Goal: Transaction & Acquisition: Download file/media

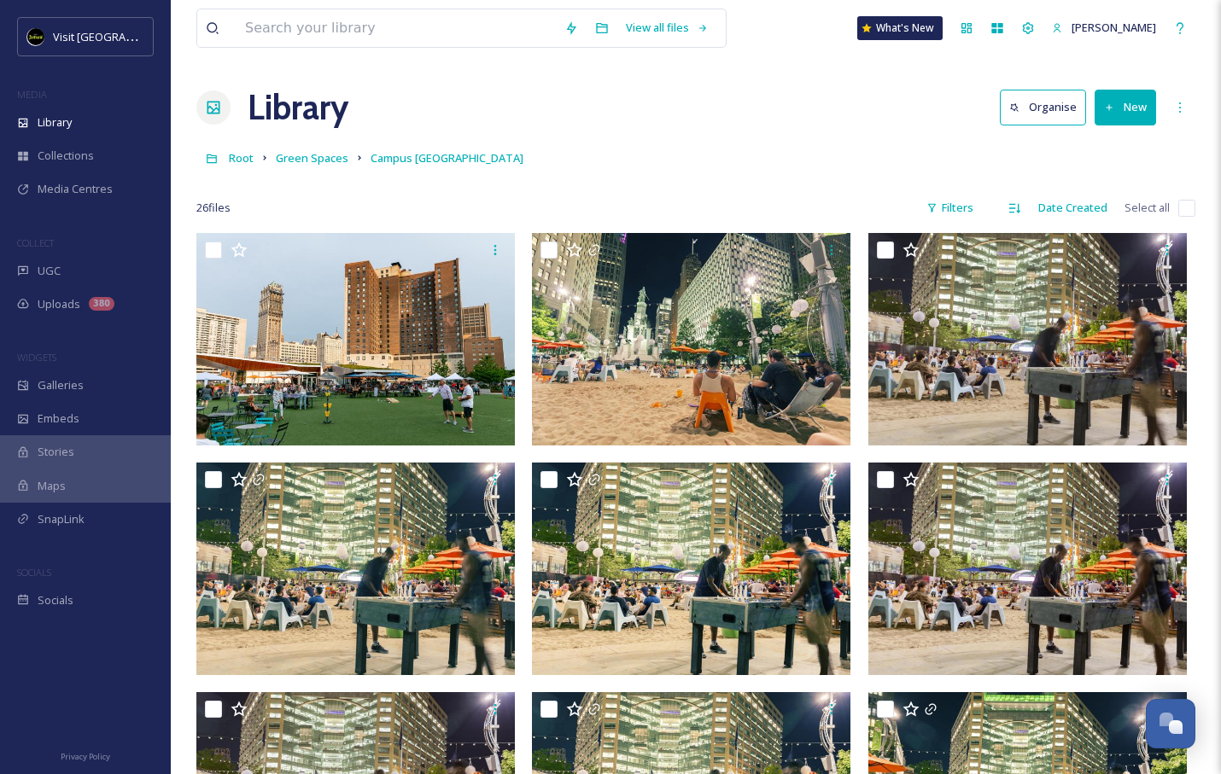
scroll to position [1436, 0]
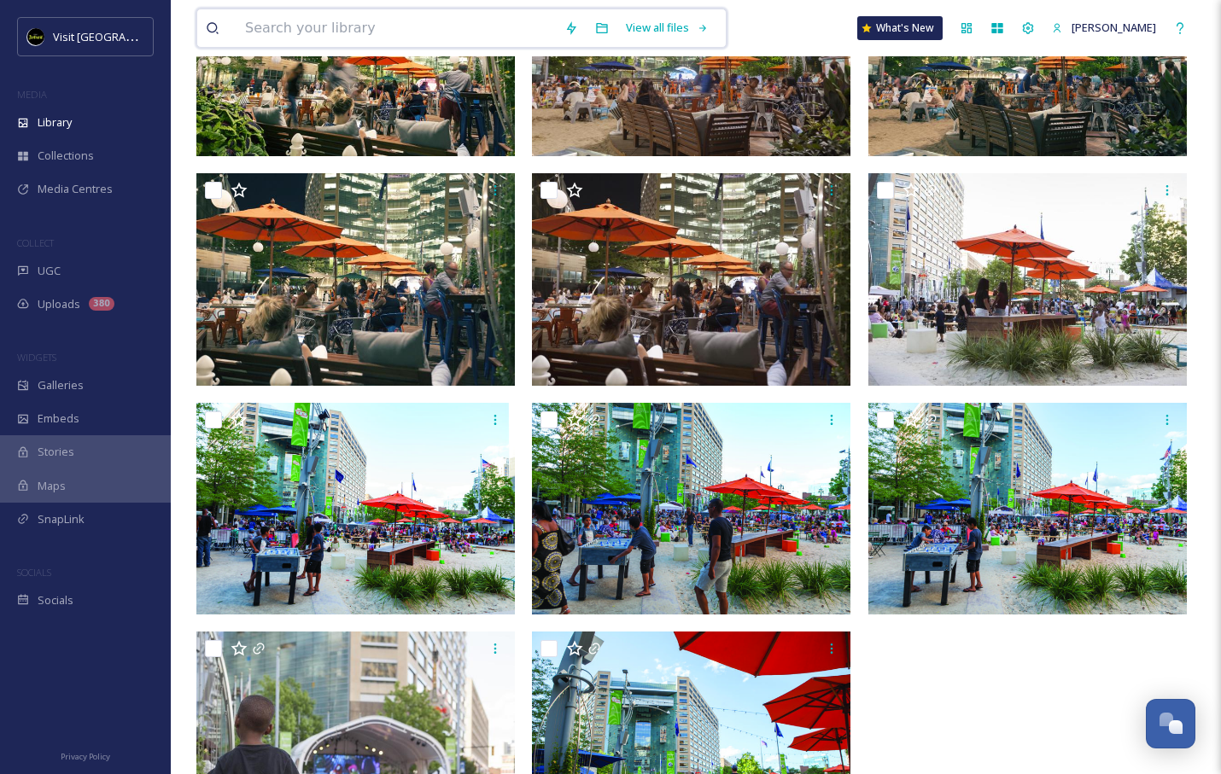
click at [438, 26] on input at bounding box center [396, 28] width 319 height 38
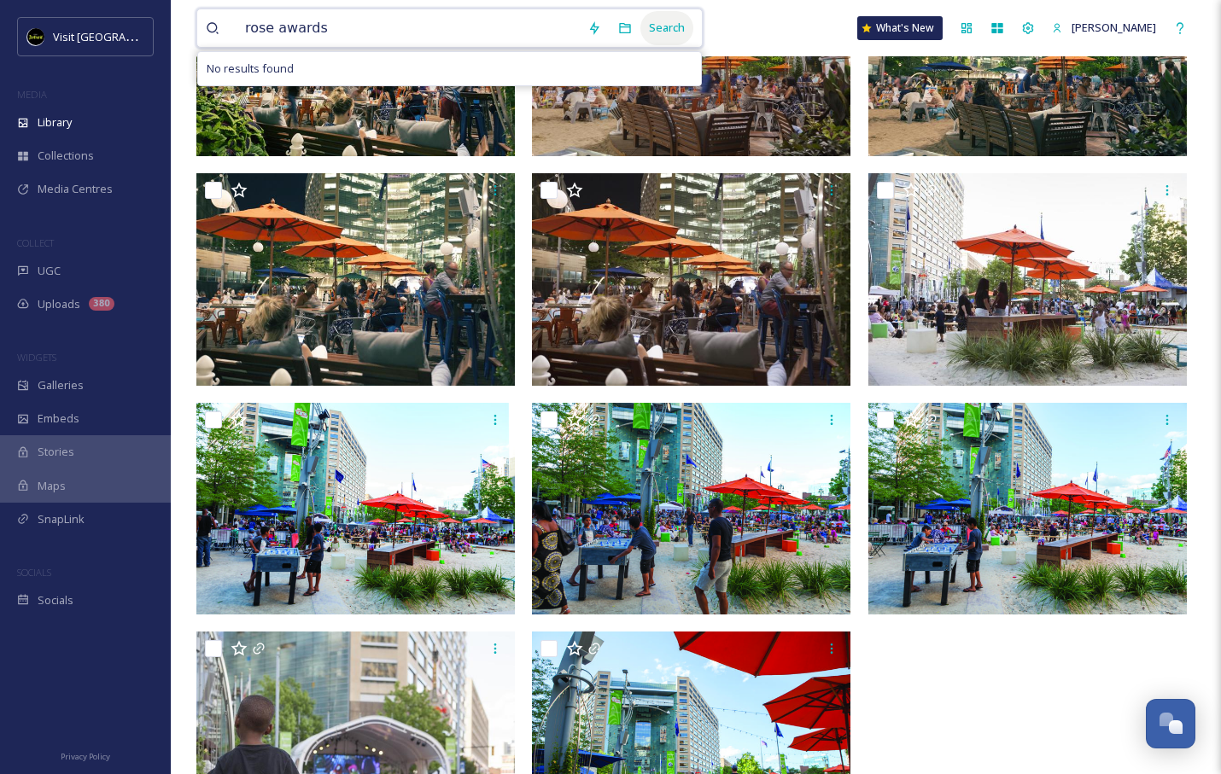
type input "rose awards"
click at [640, 28] on div "Search" at bounding box center [666, 27] width 53 height 33
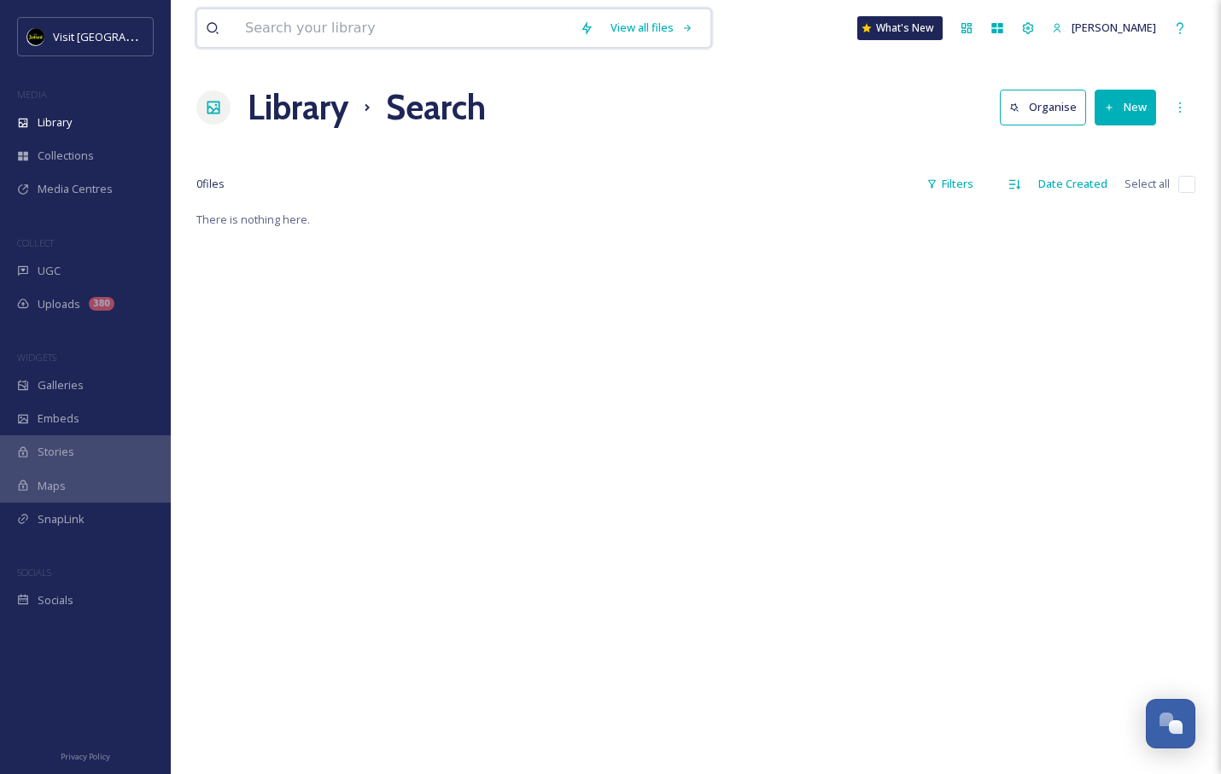
click at [384, 32] on input at bounding box center [404, 28] width 335 height 38
click at [638, 32] on div "Search" at bounding box center [651, 27] width 53 height 33
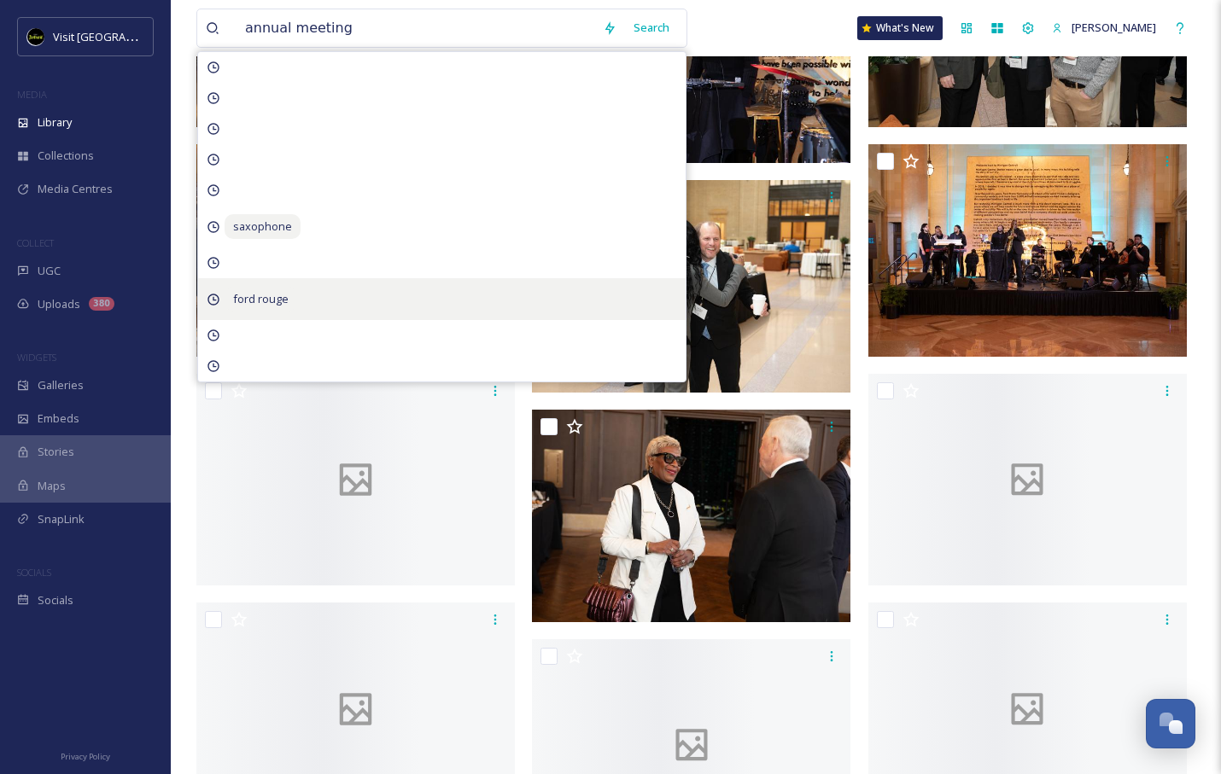
scroll to position [1162, 0]
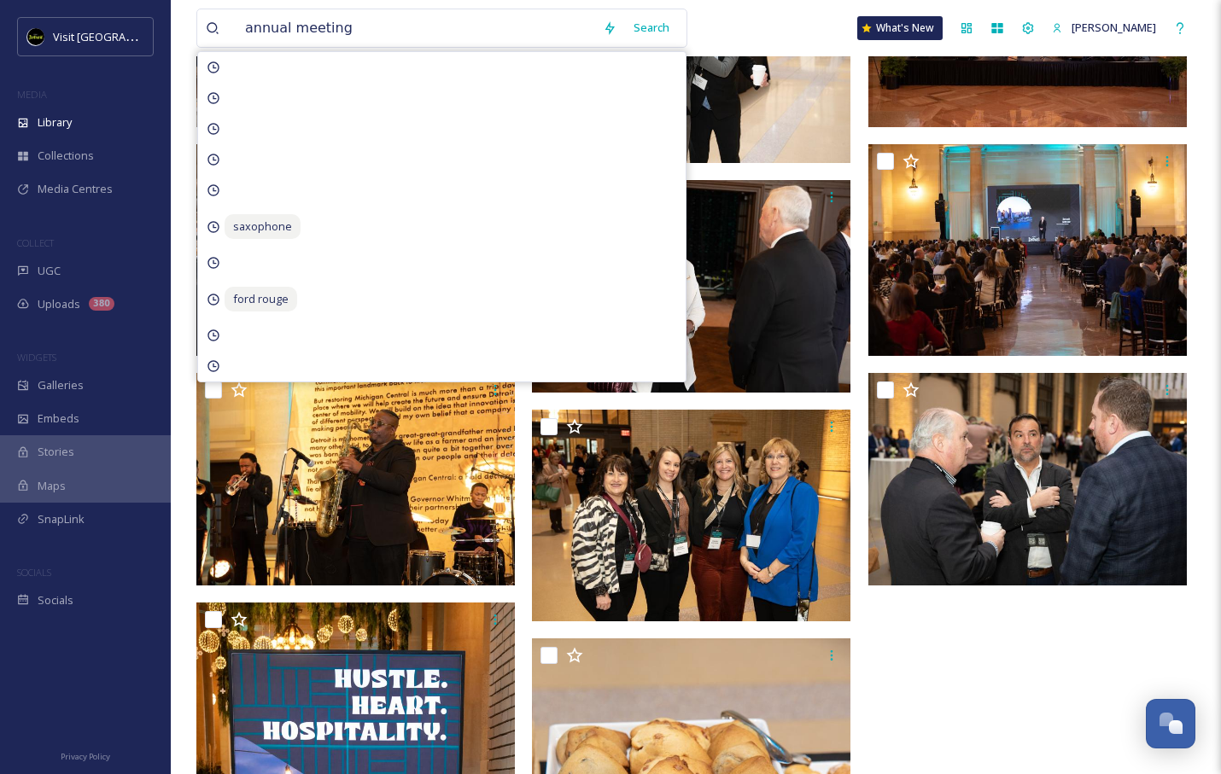
click at [798, 39] on div "annual meeting Search saxophone ford rouge What's New [PERSON_NAME]" at bounding box center [695, 28] width 999 height 56
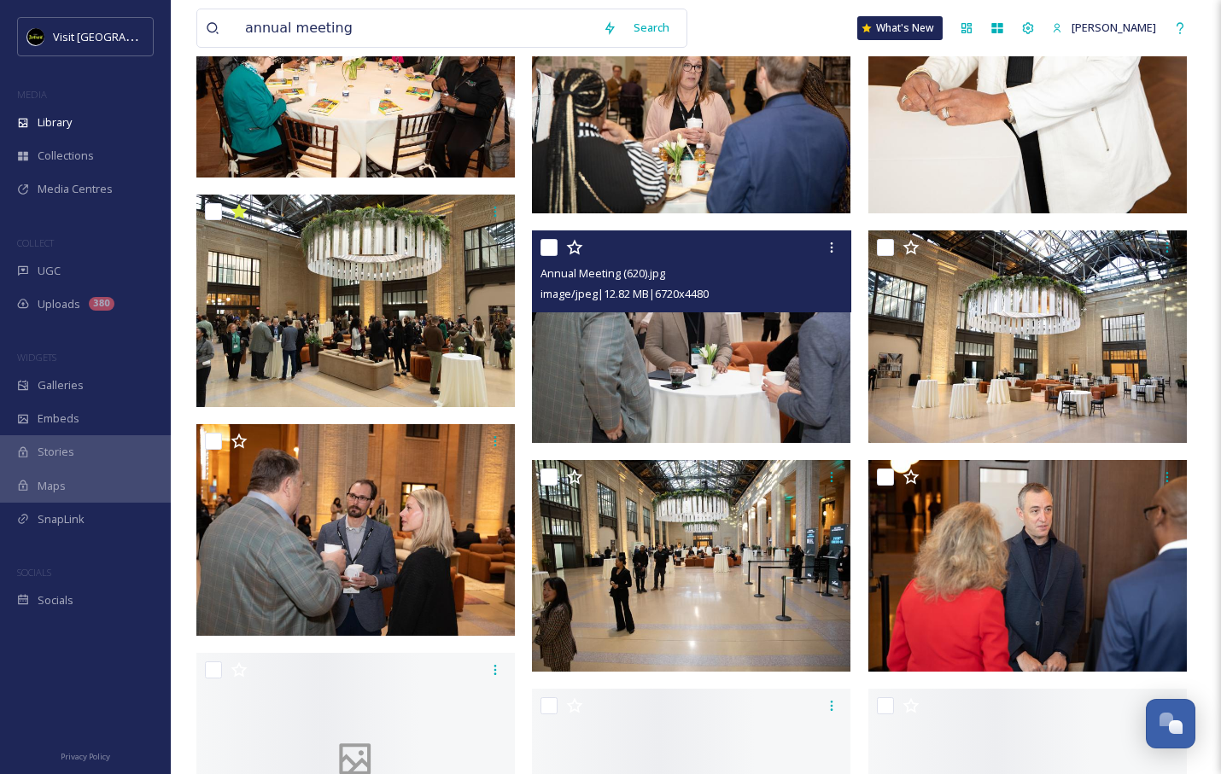
scroll to position [2527, 0]
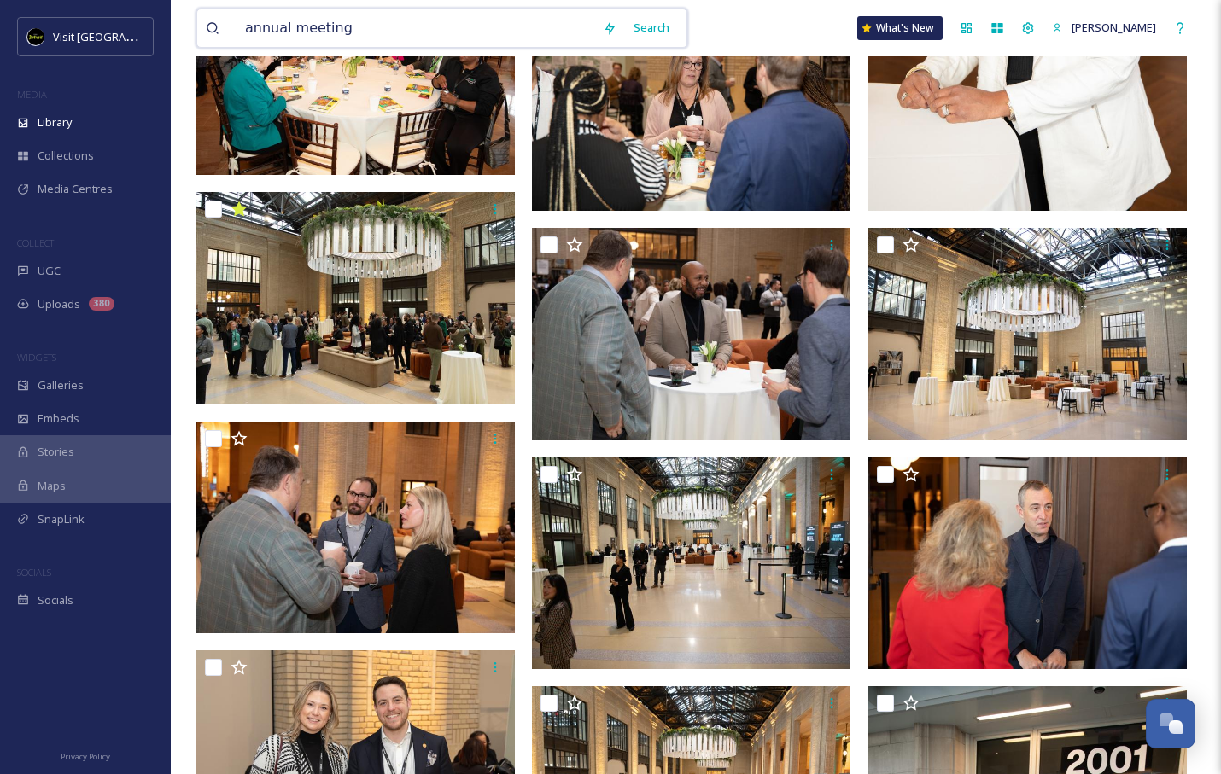
drag, startPoint x: 361, startPoint y: 28, endPoint x: 207, endPoint y: 22, distance: 153.8
click at [207, 22] on div "annual meeting" at bounding box center [400, 28] width 389 height 38
type input "nfl draft"
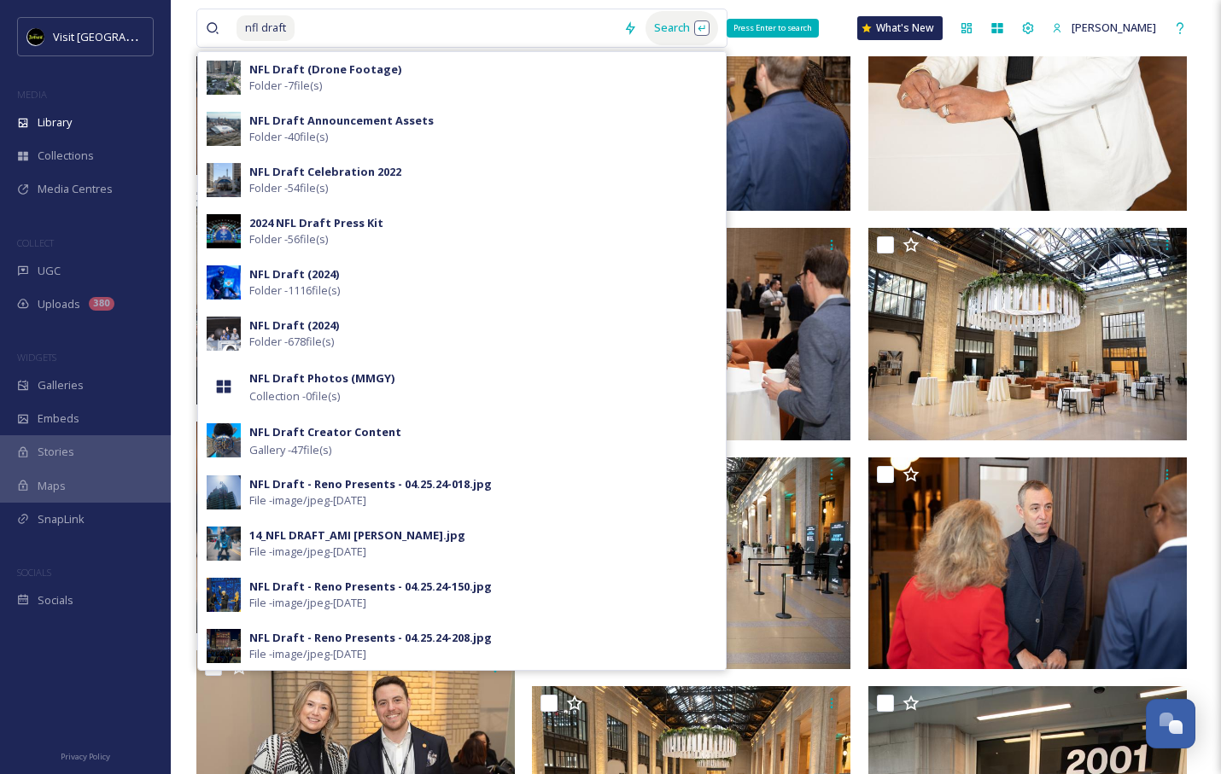
click at [665, 32] on div "Search Press Enter to search" at bounding box center [682, 27] width 73 height 33
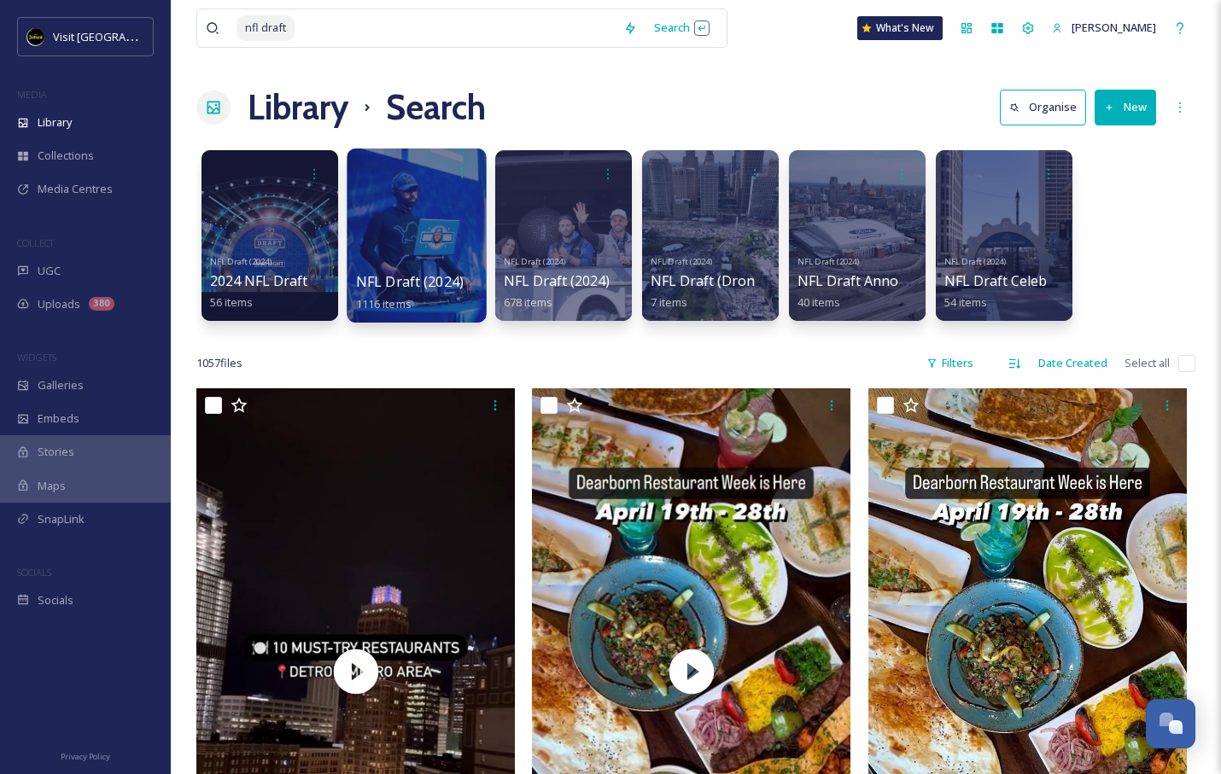
click at [408, 228] on div at bounding box center [416, 236] width 139 height 174
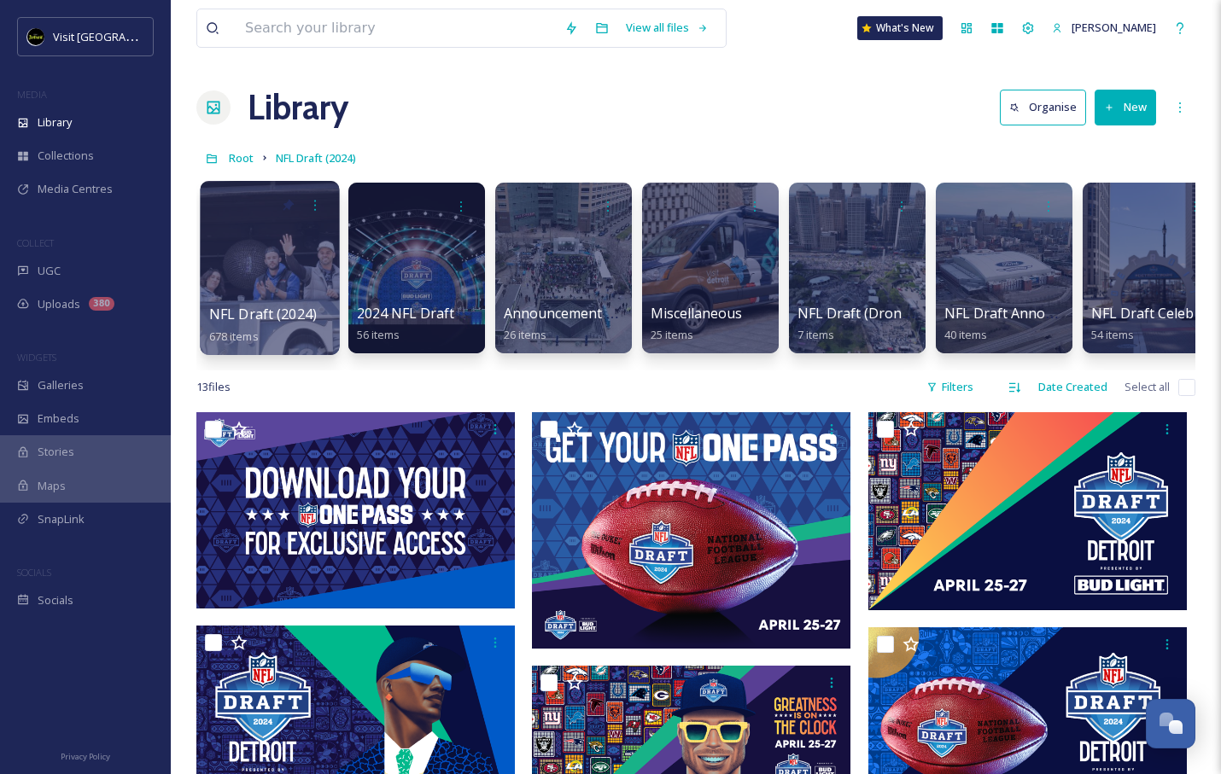
click at [299, 242] on div at bounding box center [269, 268] width 139 height 174
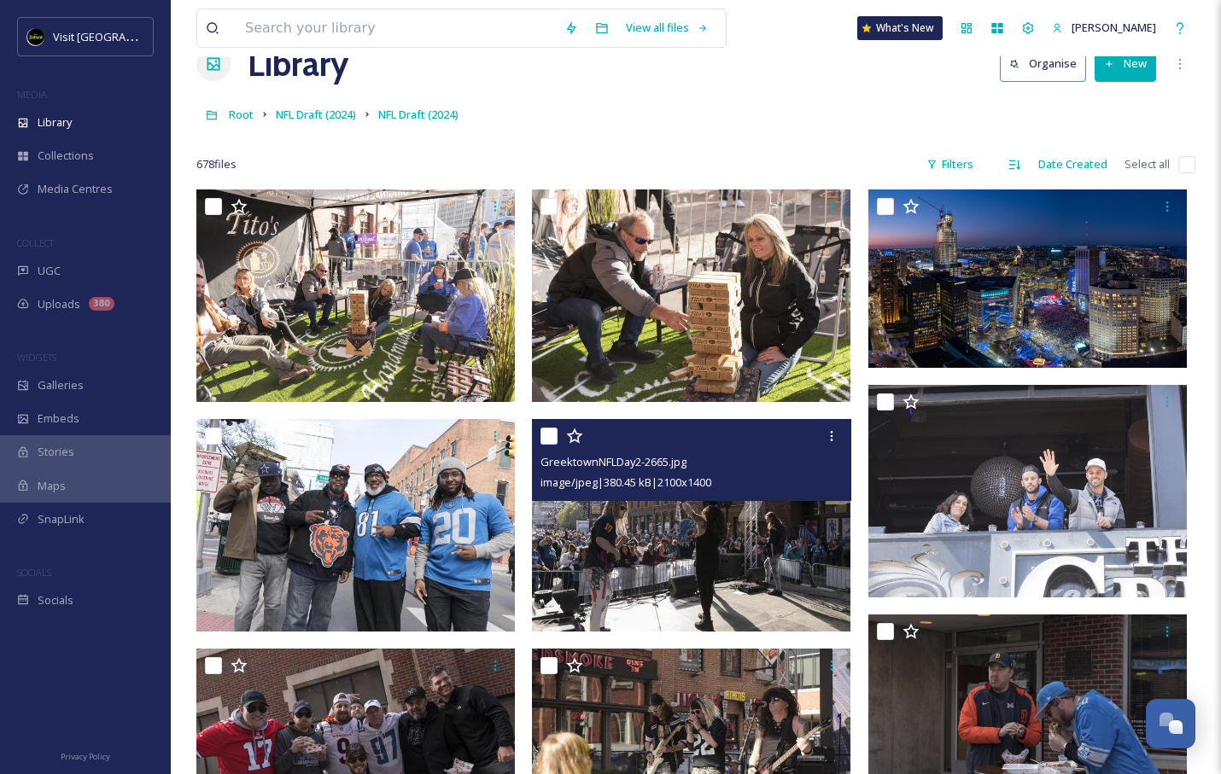
scroll to position [35, 0]
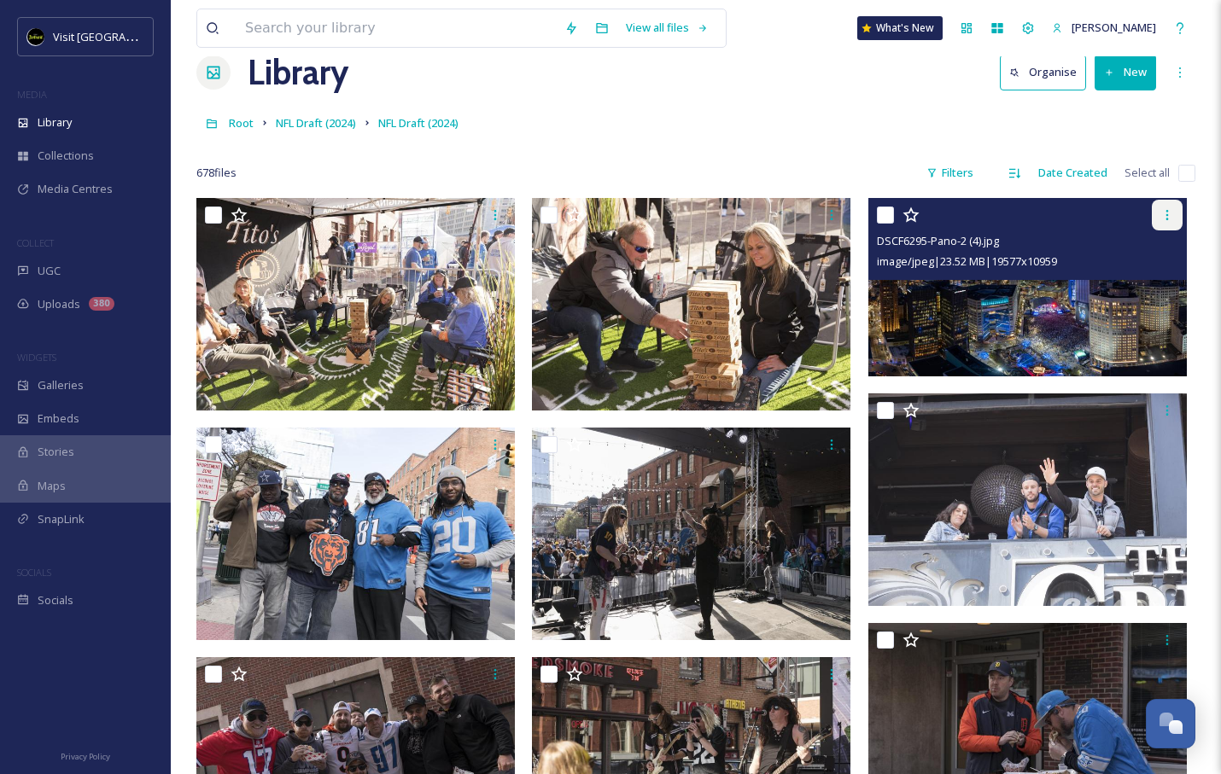
click at [1174, 218] on div at bounding box center [1167, 215] width 31 height 31
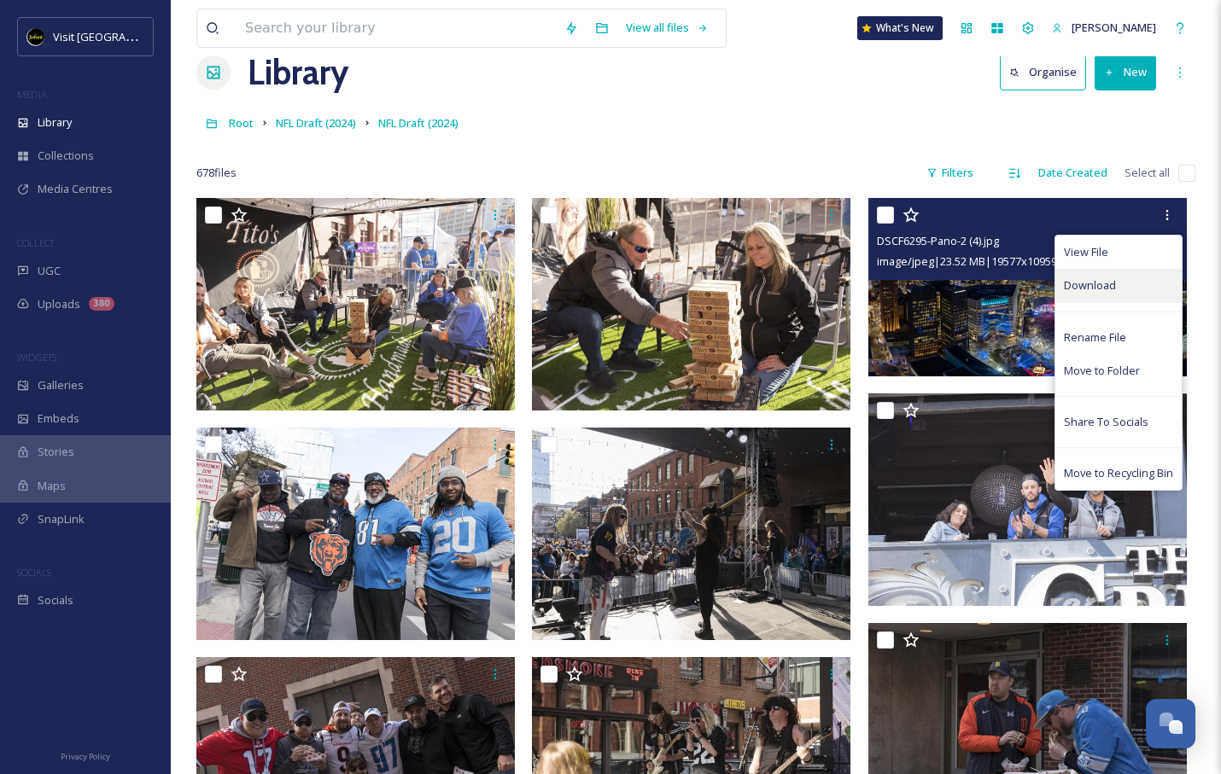
click at [1102, 289] on span "Download" at bounding box center [1090, 286] width 52 height 16
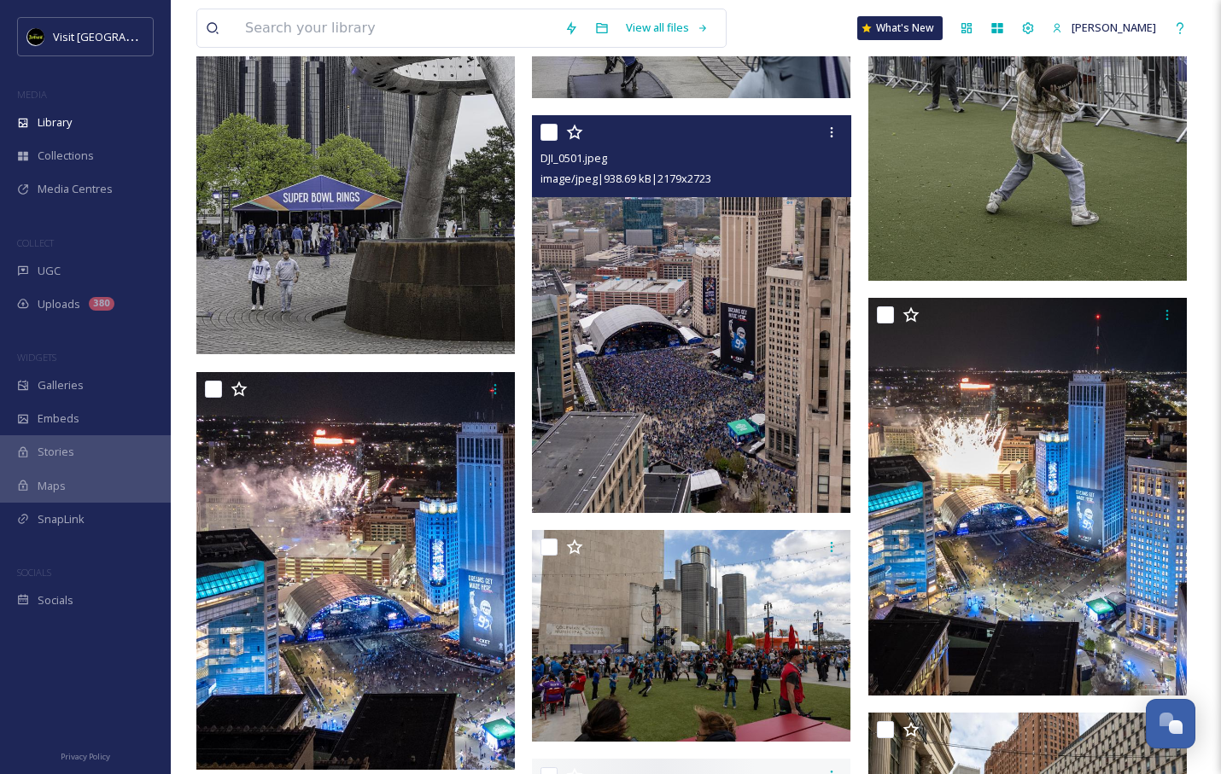
scroll to position [8409, 0]
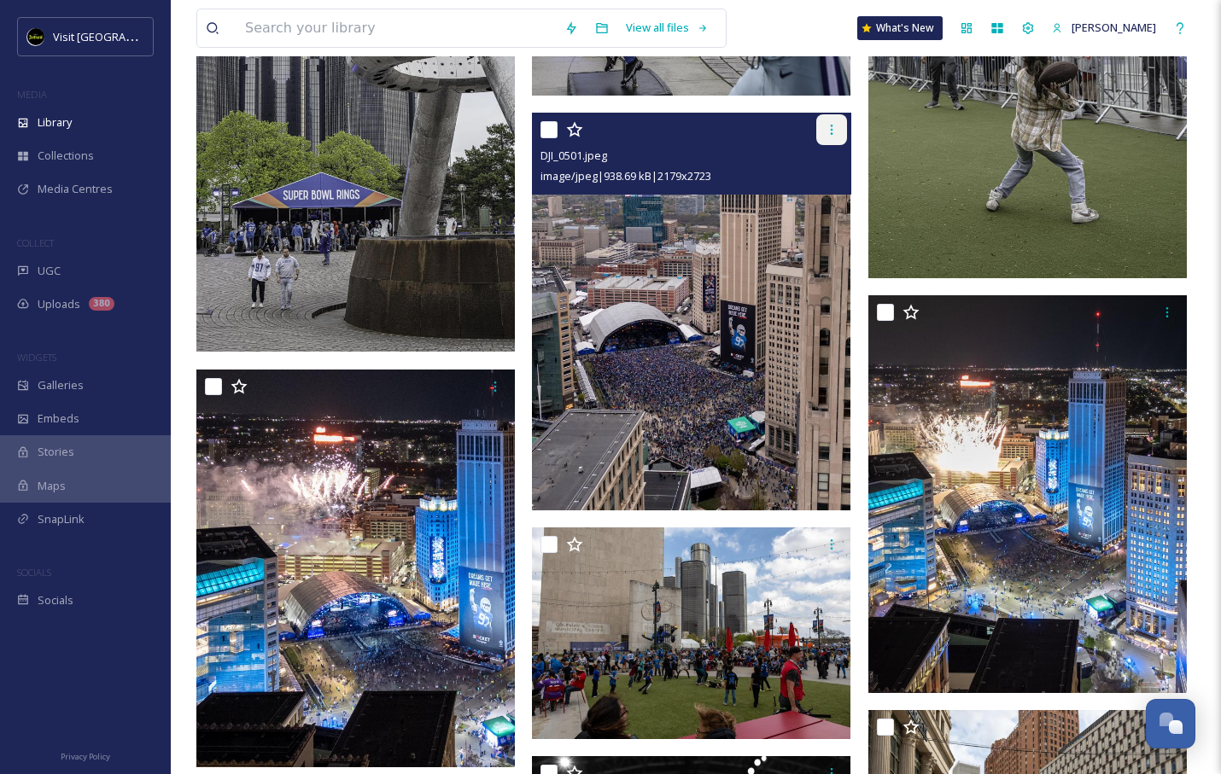
click at [827, 141] on div at bounding box center [831, 129] width 31 height 31
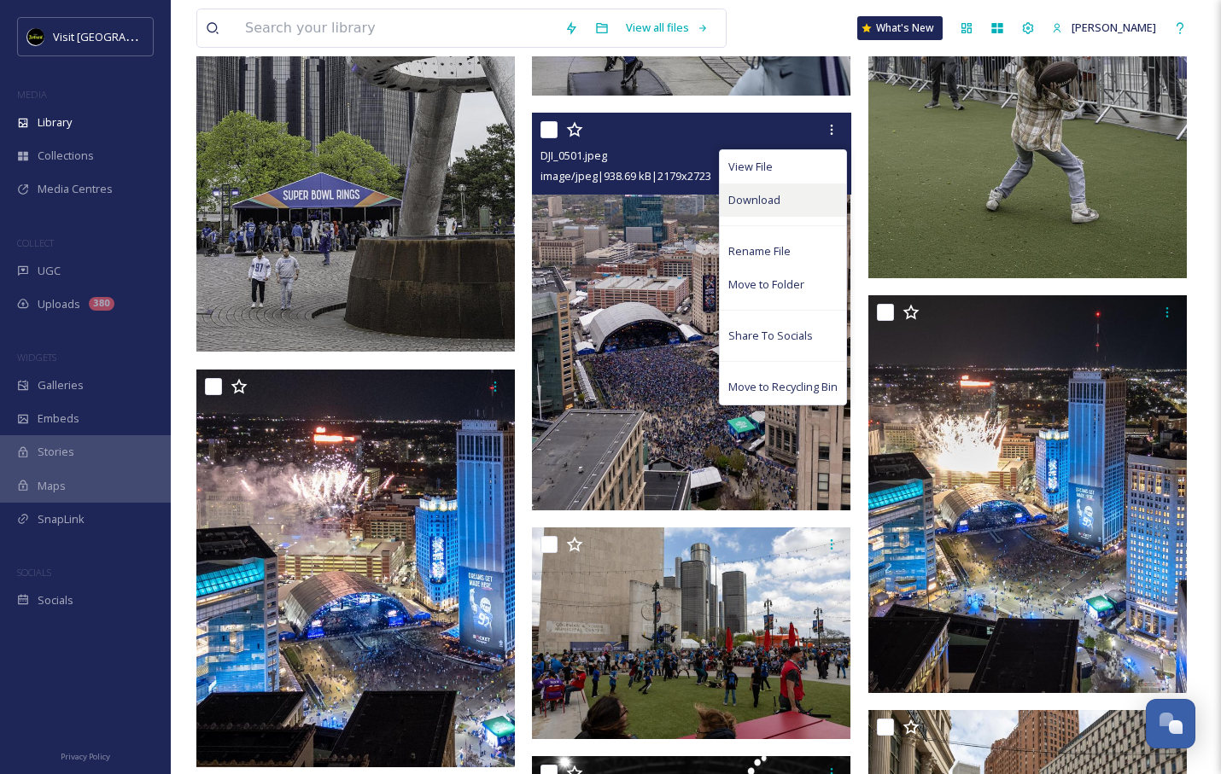
click at [756, 203] on span "Download" at bounding box center [754, 200] width 52 height 16
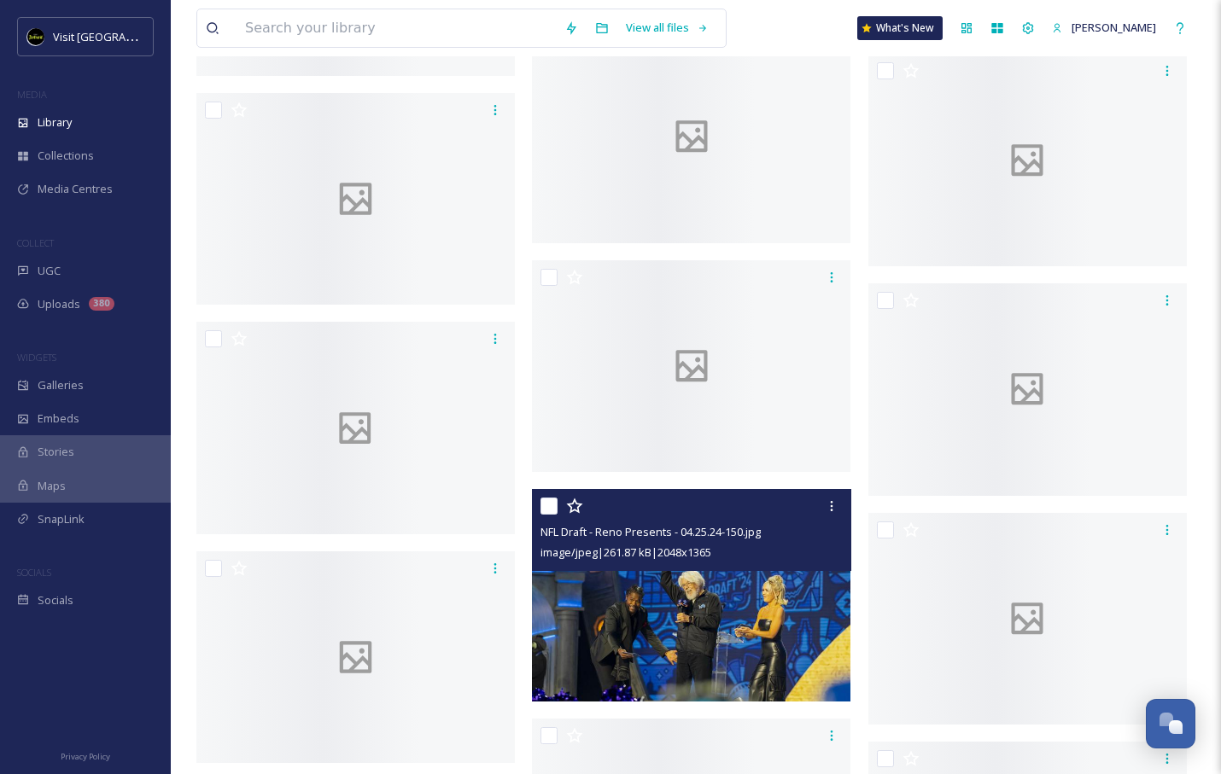
scroll to position [51170, 0]
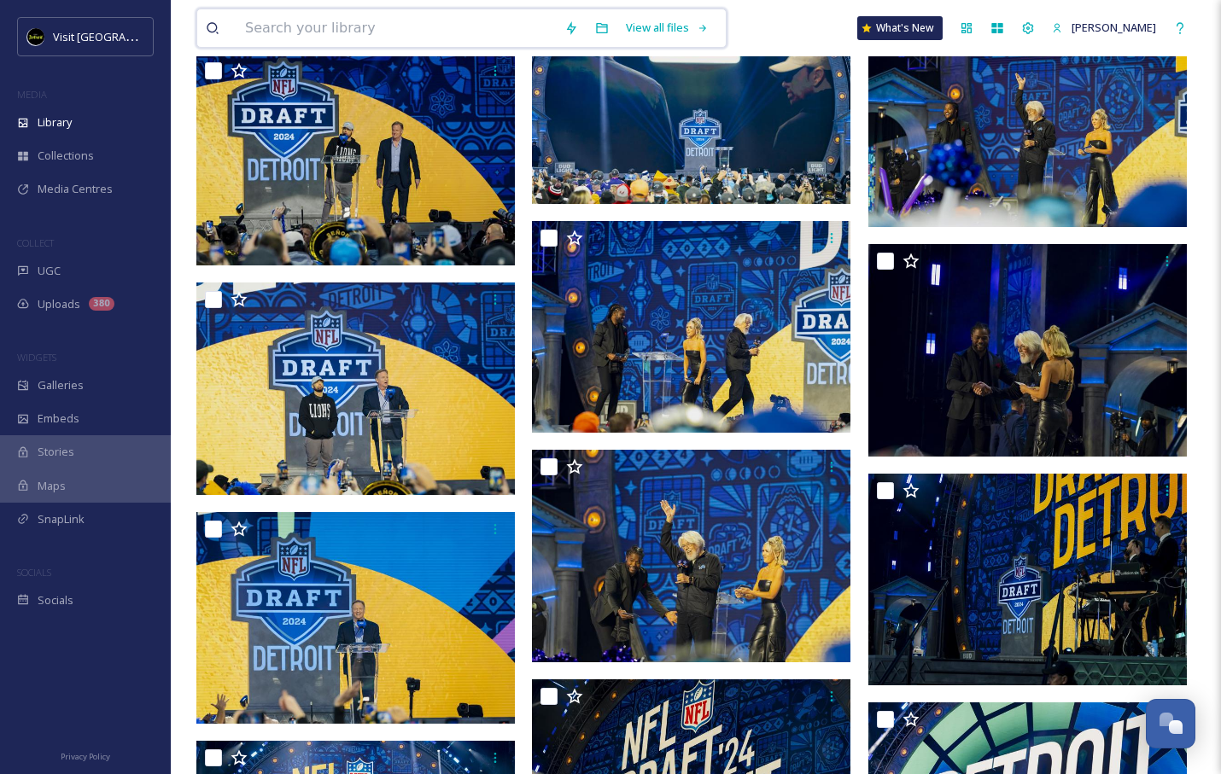
click at [379, 36] on input at bounding box center [396, 28] width 319 height 38
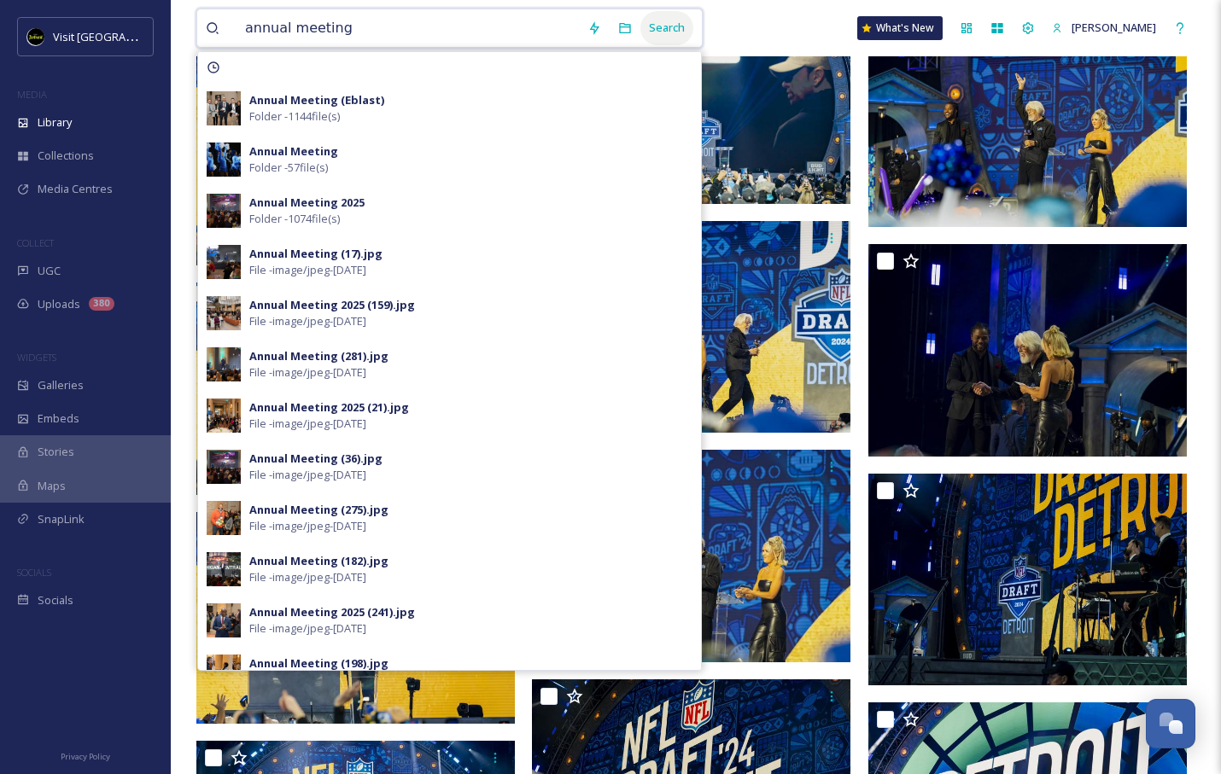
type input "annual meeting"
click at [655, 26] on div "Search" at bounding box center [666, 27] width 53 height 33
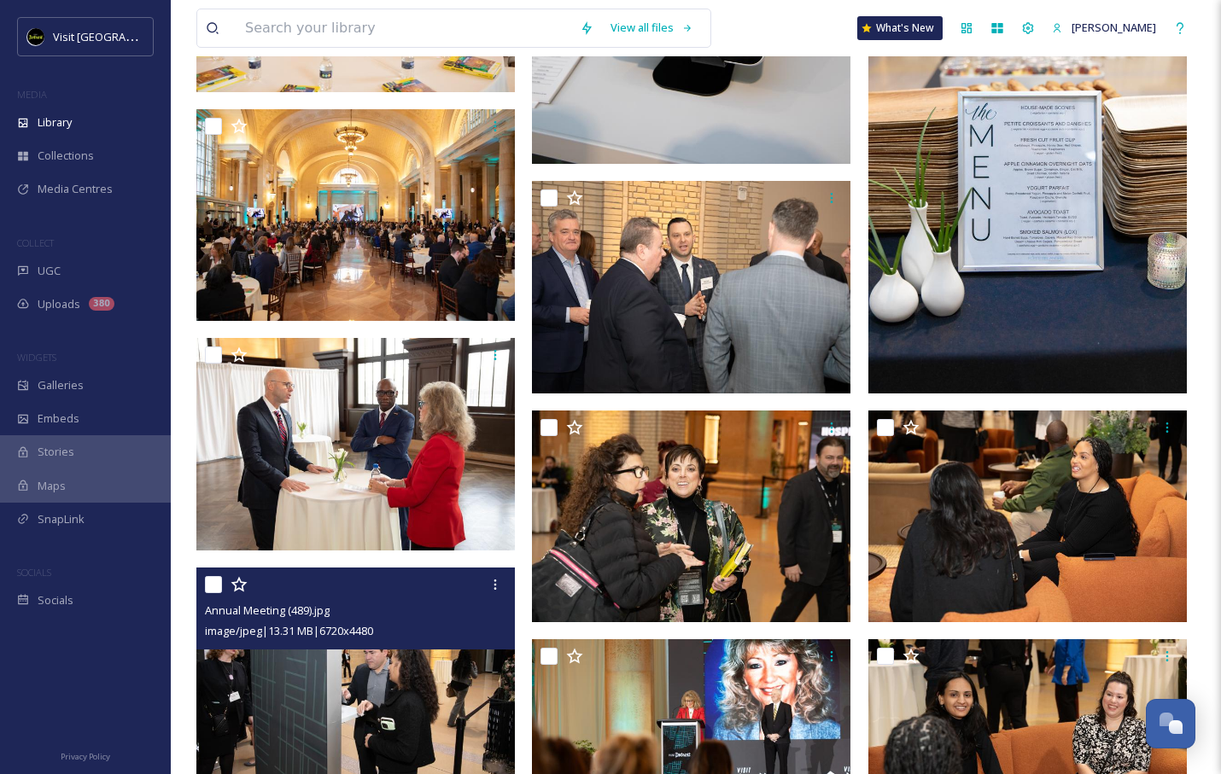
scroll to position [14133, 0]
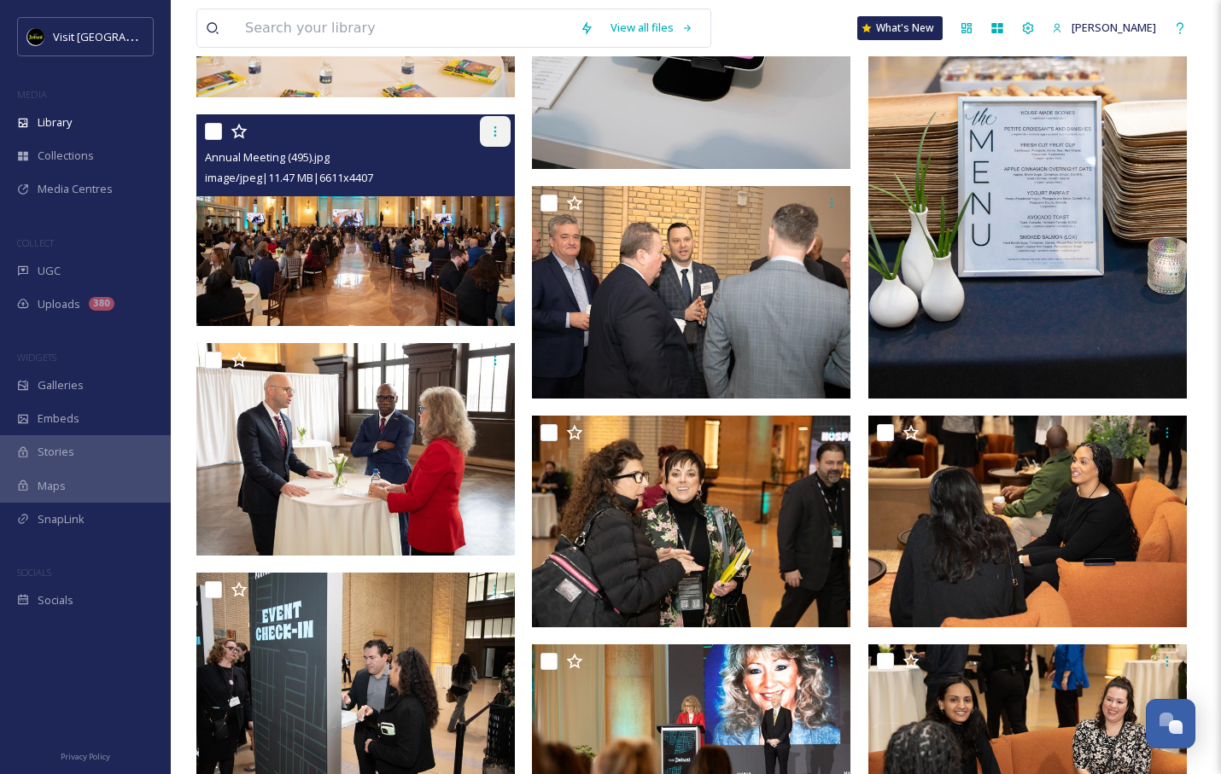
click at [490, 135] on icon at bounding box center [495, 132] width 14 height 14
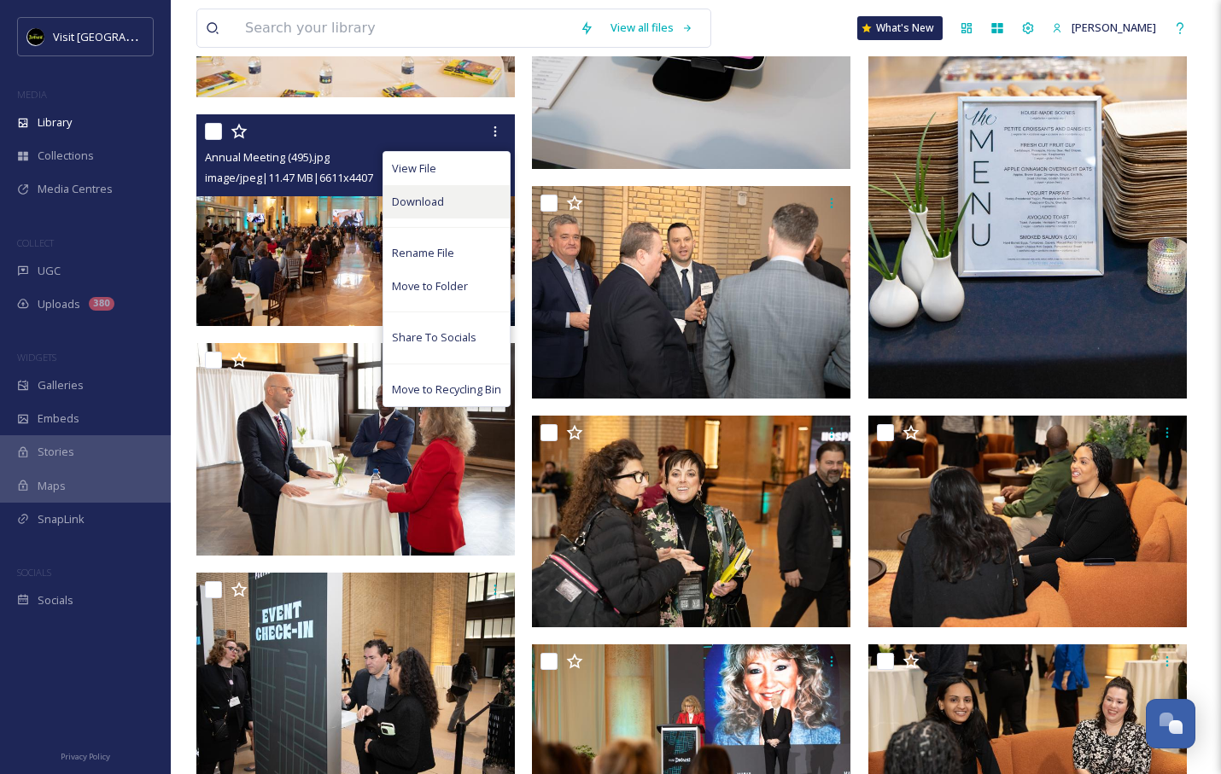
click at [429, 210] on div "Download" at bounding box center [446, 201] width 126 height 33
